Goal: Task Accomplishment & Management: Manage account settings

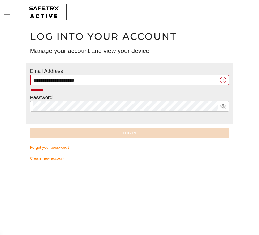
click at [106, 97] on div "Password" at bounding box center [129, 107] width 199 height 26
click at [115, 86] on div "********" at bounding box center [129, 90] width 199 height 10
click at [116, 83] on input "**********" at bounding box center [125, 80] width 185 height 10
type input "**********"
click at [129, 193] on main "**********" at bounding box center [129, 130] width 259 height 211
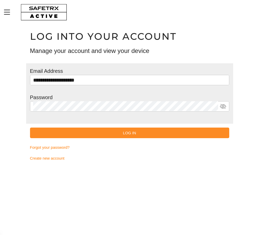
click at [124, 128] on button "Log In" at bounding box center [129, 133] width 199 height 11
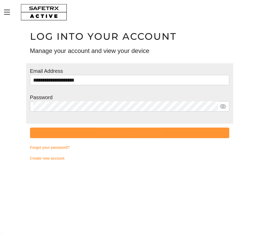
click at [124, 132] on span "submit" at bounding box center [129, 133] width 199 height 11
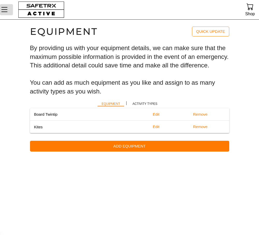
click at [7, 11] on icon "Menu" at bounding box center [4, 9] width 9 height 9
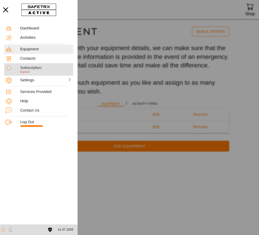
click at [34, 68] on div "Subscription" at bounding box center [45, 67] width 51 height 5
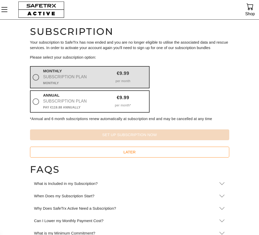
click at [106, 77] on div "per month" at bounding box center [123, 80] width 52 height 8
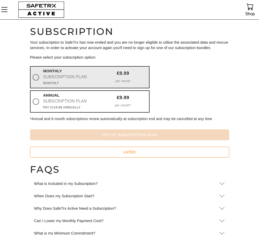
click at [0, 0] on input "Monthly Subscription Plan Monthly €9.99 per month" at bounding box center [0, 0] width 0 height 0
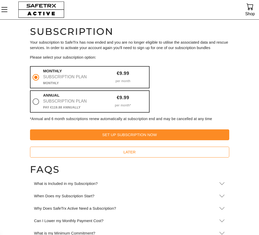
click at [123, 136] on span "Set Up Subscription Now" at bounding box center [129, 135] width 191 height 7
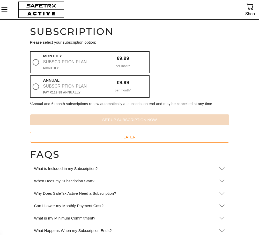
click at [65, 42] on p "Please select your subscription option:" at bounding box center [129, 42] width 199 height 5
click at [1, 11] on icon "Menu" at bounding box center [4, 9] width 9 height 9
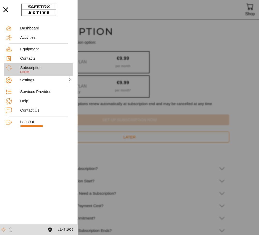
click at [24, 66] on div "Subscription" at bounding box center [45, 67] width 51 height 5
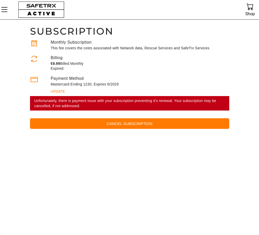
scroll to position [0, 0]
drag, startPoint x: 163, startPoint y: 100, endPoint x: 164, endPoint y: 110, distance: 9.9
click at [164, 110] on div "Unfortunately, there is payment issue with your subscription preventing it's re…" at bounding box center [129, 103] width 199 height 14
click at [33, 61] on icon at bounding box center [34, 59] width 8 height 8
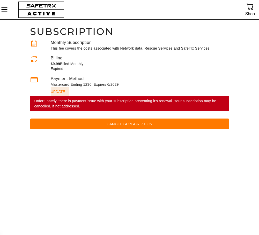
click at [57, 89] on span "update" at bounding box center [58, 91] width 14 height 7
click at [111, 149] on main "Subscription Monthly Subscription This fee covers the costs associated with Net…" at bounding box center [129, 128] width 259 height 216
click at [8, 13] on icon "Menu" at bounding box center [4, 9] width 9 height 9
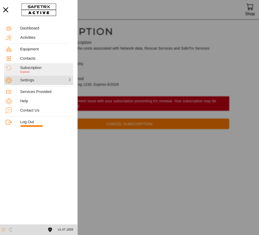
click at [30, 81] on div "Settings" at bounding box center [32, 80] width 25 height 5
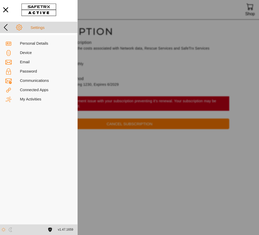
click at [6, 28] on icon at bounding box center [6, 27] width 8 height 8
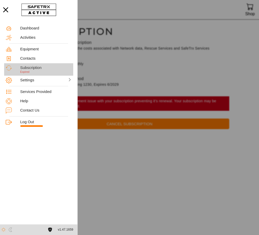
click at [27, 73] on span "Expired" at bounding box center [24, 71] width 9 height 3
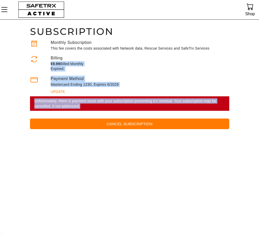
drag, startPoint x: 76, startPoint y: 61, endPoint x: 87, endPoint y: 109, distance: 49.3
click at [87, 109] on div "Monthly Subscription This fee covers the costs associated with Network data, Re…" at bounding box center [129, 88] width 199 height 97
click at [64, 94] on span "update" at bounding box center [58, 91] width 14 height 7
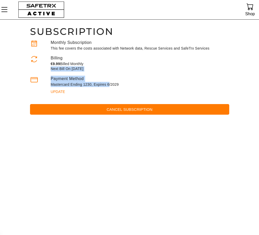
drag, startPoint x: 108, startPoint y: 84, endPoint x: 48, endPoint y: 69, distance: 62.1
click at [48, 69] on div "Monthly Subscription This fee covers the costs associated with Network data, Re…" at bounding box center [129, 81] width 199 height 83
